Goal: Navigation & Orientation: Find specific page/section

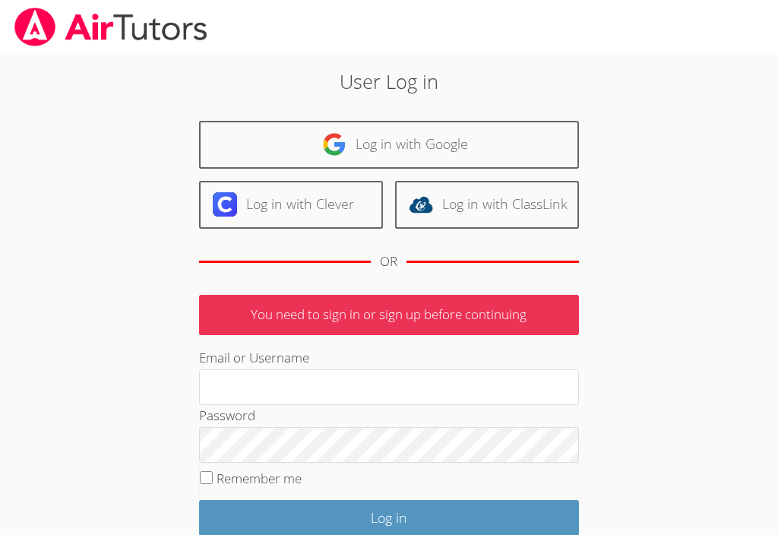
click at [493, 391] on input "Email or Username" at bounding box center [389, 387] width 380 height 36
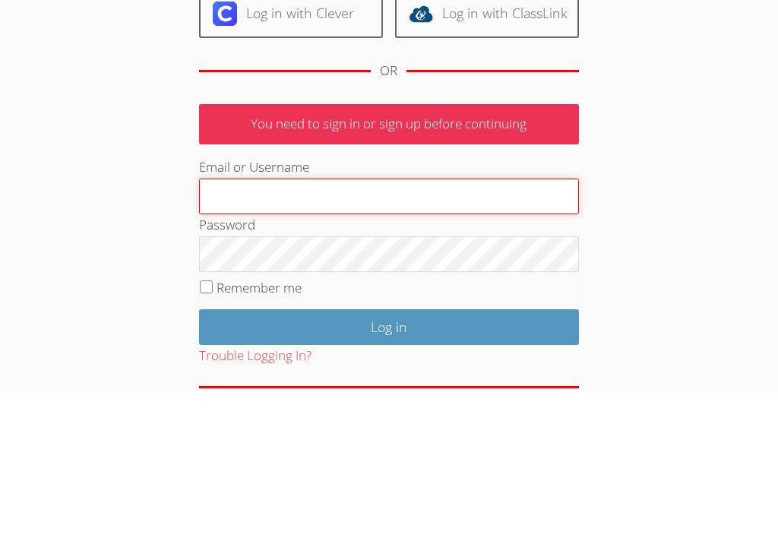
type input "[PERSON_NAME][EMAIL_ADDRESS][DOMAIN_NAME]"
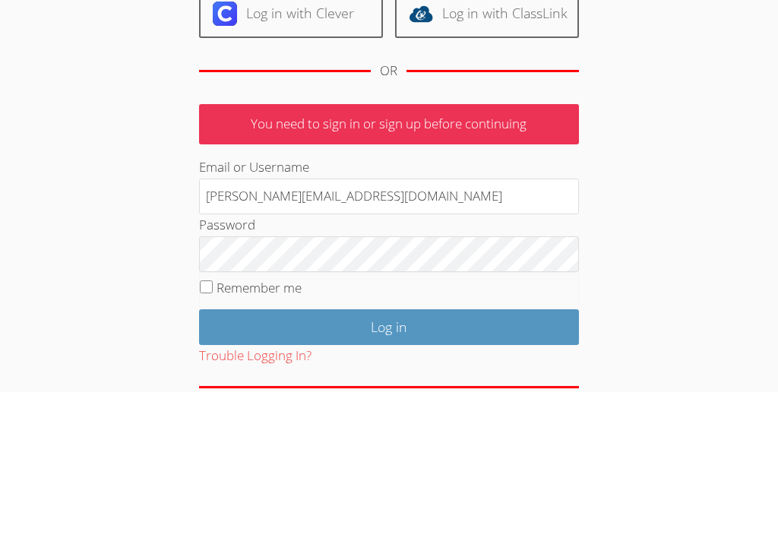
click at [388, 453] on input "Log in" at bounding box center [389, 471] width 380 height 36
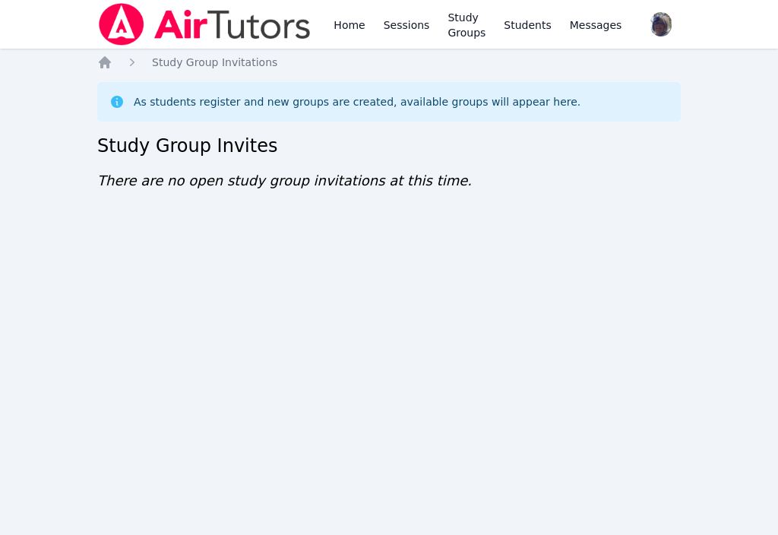
click at [477, 22] on link "Study Groups" at bounding box center [467, 24] width 44 height 49
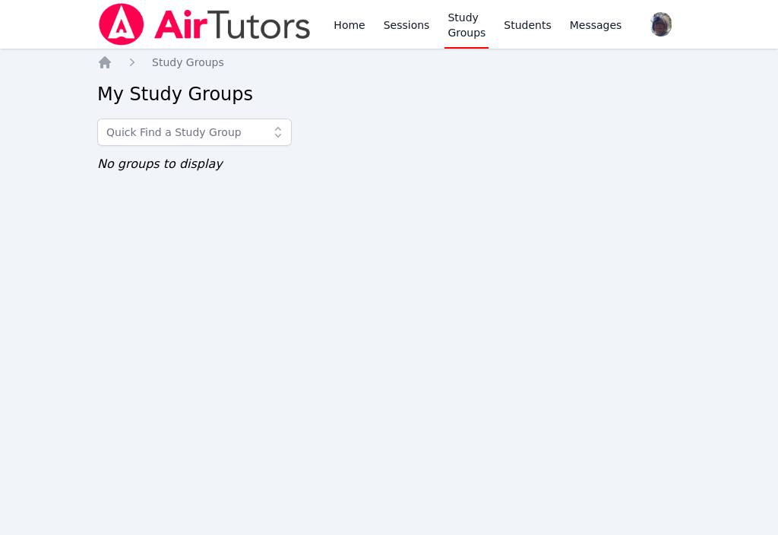
click at [467, 36] on link "Study Groups" at bounding box center [467, 24] width 44 height 49
click at [277, 132] on icon at bounding box center [278, 132] width 15 height 15
click at [258, 154] on ul "No studyGroups found" at bounding box center [194, 159] width 195 height 21
click at [491, 194] on div "Home Study Groups My Study Groups No studyGroups found No groups to display" at bounding box center [389, 129] width 584 height 149
click at [460, 25] on link "Study Groups" at bounding box center [467, 24] width 44 height 49
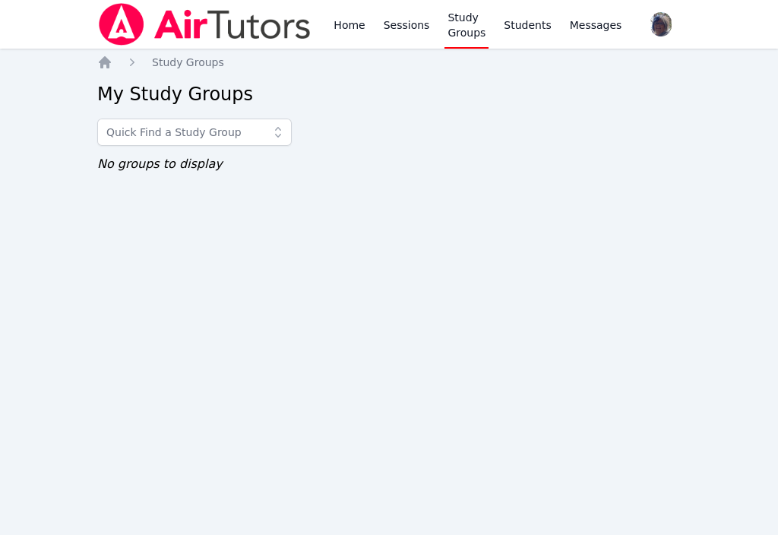
click at [461, 24] on link "Study Groups" at bounding box center [467, 24] width 44 height 49
